Goal: Navigation & Orientation: Find specific page/section

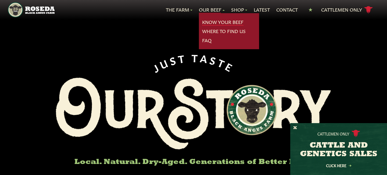
click at [210, 20] on link "Know Your Beef" at bounding box center [222, 22] width 41 height 7
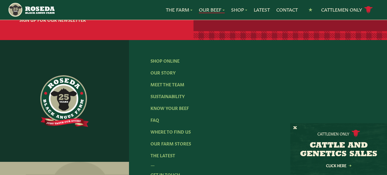
scroll to position [1147, 0]
click at [178, 81] on link "Meet The Team" at bounding box center [167, 84] width 34 height 6
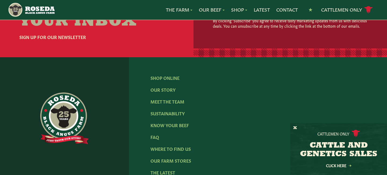
scroll to position [743, 0]
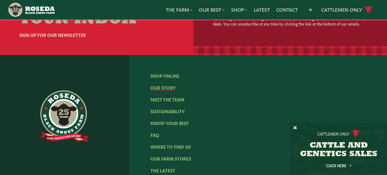
click at [169, 84] on link "Our Story" at bounding box center [162, 87] width 25 height 6
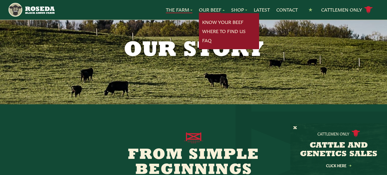
scroll to position [21, 0]
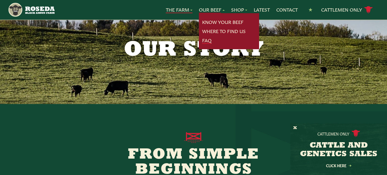
click at [202, 41] on link "FAQ" at bounding box center [206, 40] width 9 height 7
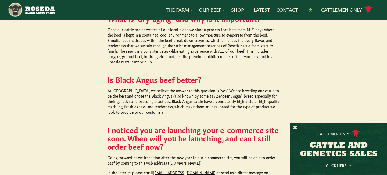
scroll to position [444, 0]
click at [295, 128] on button "X" at bounding box center [295, 128] width 4 height 6
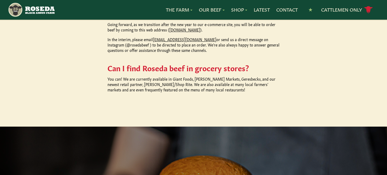
scroll to position [588, 0]
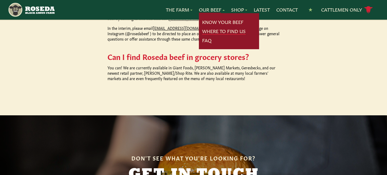
click at [219, 32] on link "Where To Find Us" at bounding box center [223, 31] width 43 height 7
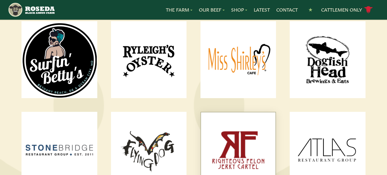
scroll to position [705, 0]
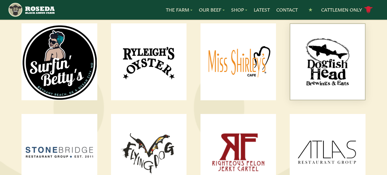
click at [327, 75] on img at bounding box center [327, 62] width 75 height 76
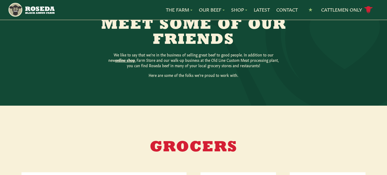
scroll to position [161, 0]
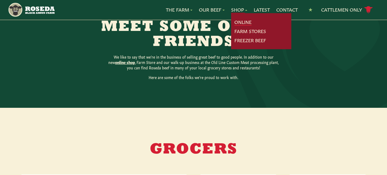
click at [239, 19] on link "Online" at bounding box center [242, 22] width 17 height 7
